Goal: Communication & Community: Connect with others

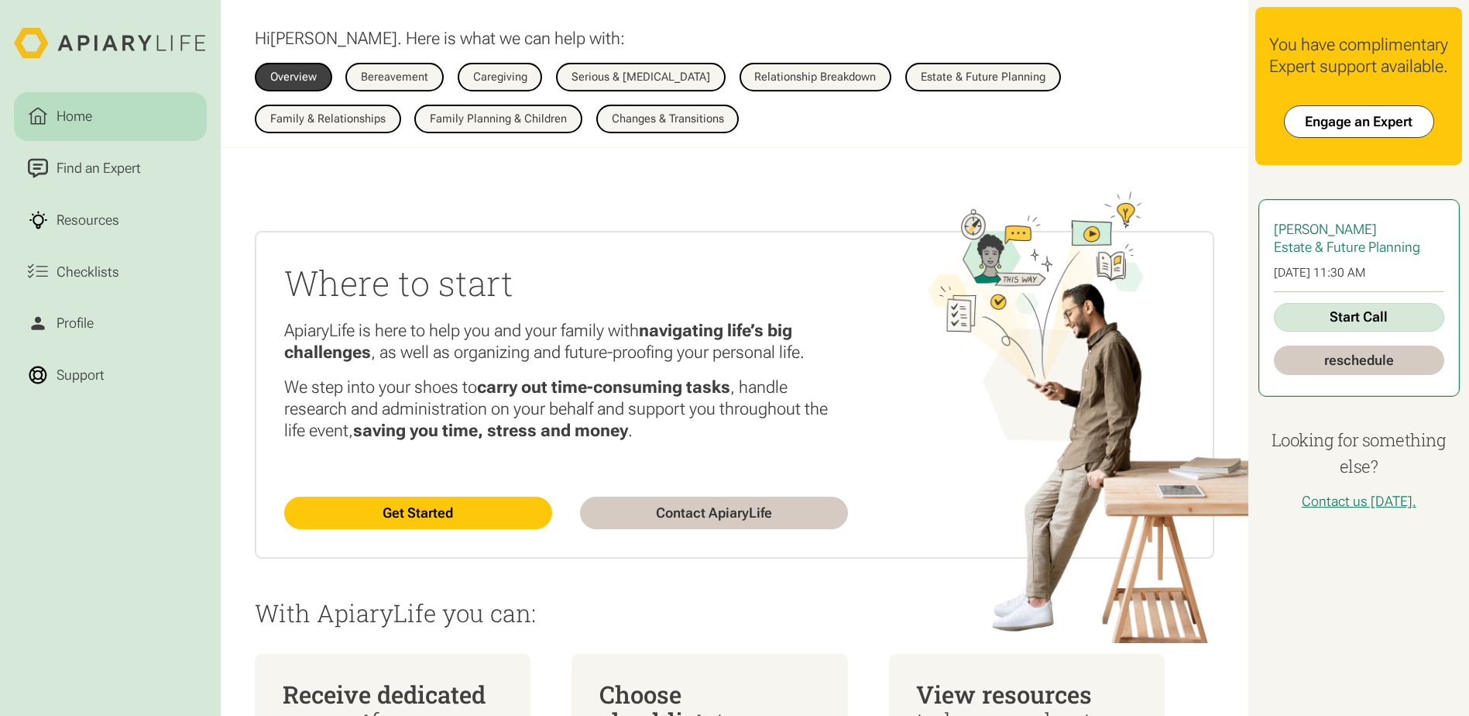
click at [1397, 332] on link "Start Call" at bounding box center [1359, 317] width 170 height 29
